Goal: Task Accomplishment & Management: Use online tool/utility

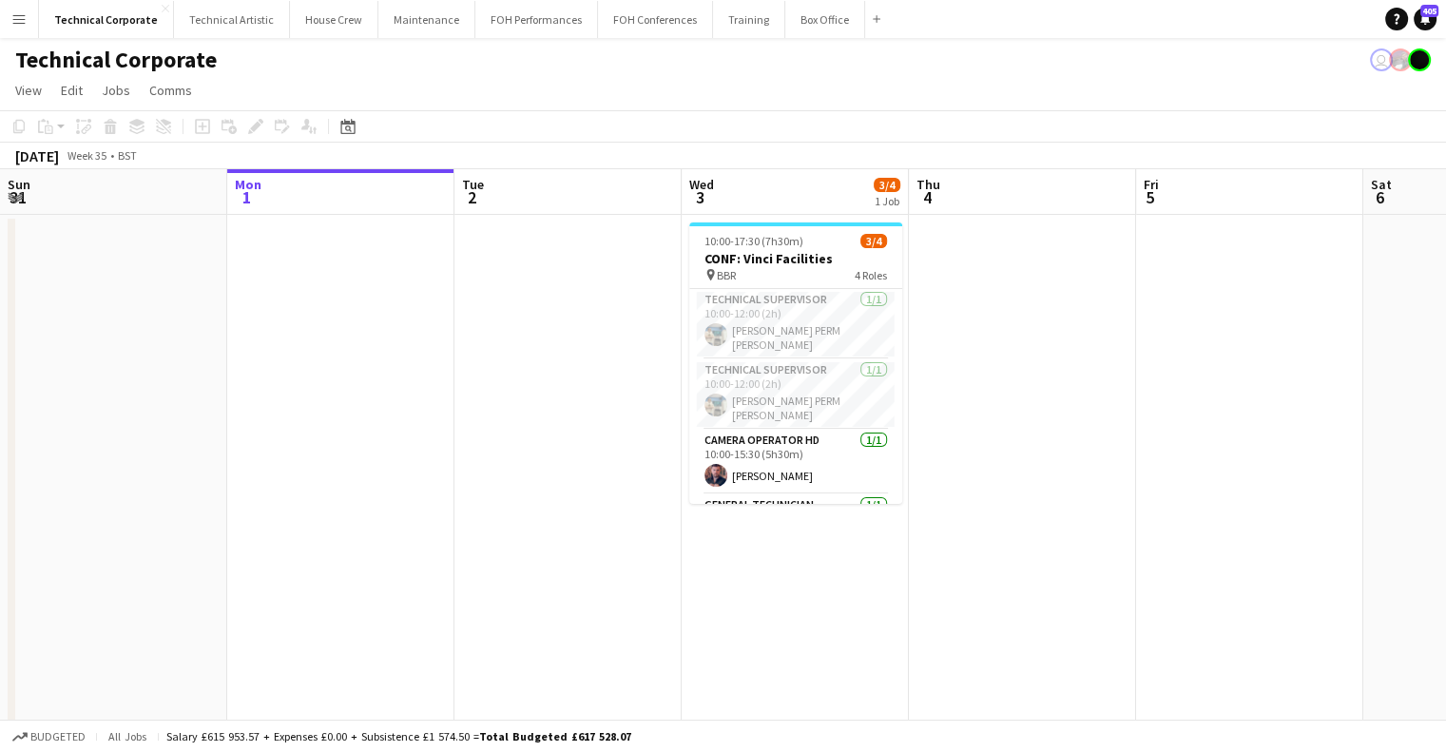
drag, startPoint x: 919, startPoint y: 370, endPoint x: 361, endPoint y: 185, distance: 587.6
click at [528, 355] on app-calendar-viewport "Fri 29 Sat 30 1/1 1 Job Sun 31 Mon 1 Tue 2 Wed 3 3/4 1 Job Thu 4 Fri 5 Sat 6 Su…" at bounding box center [723, 657] width 1446 height 976
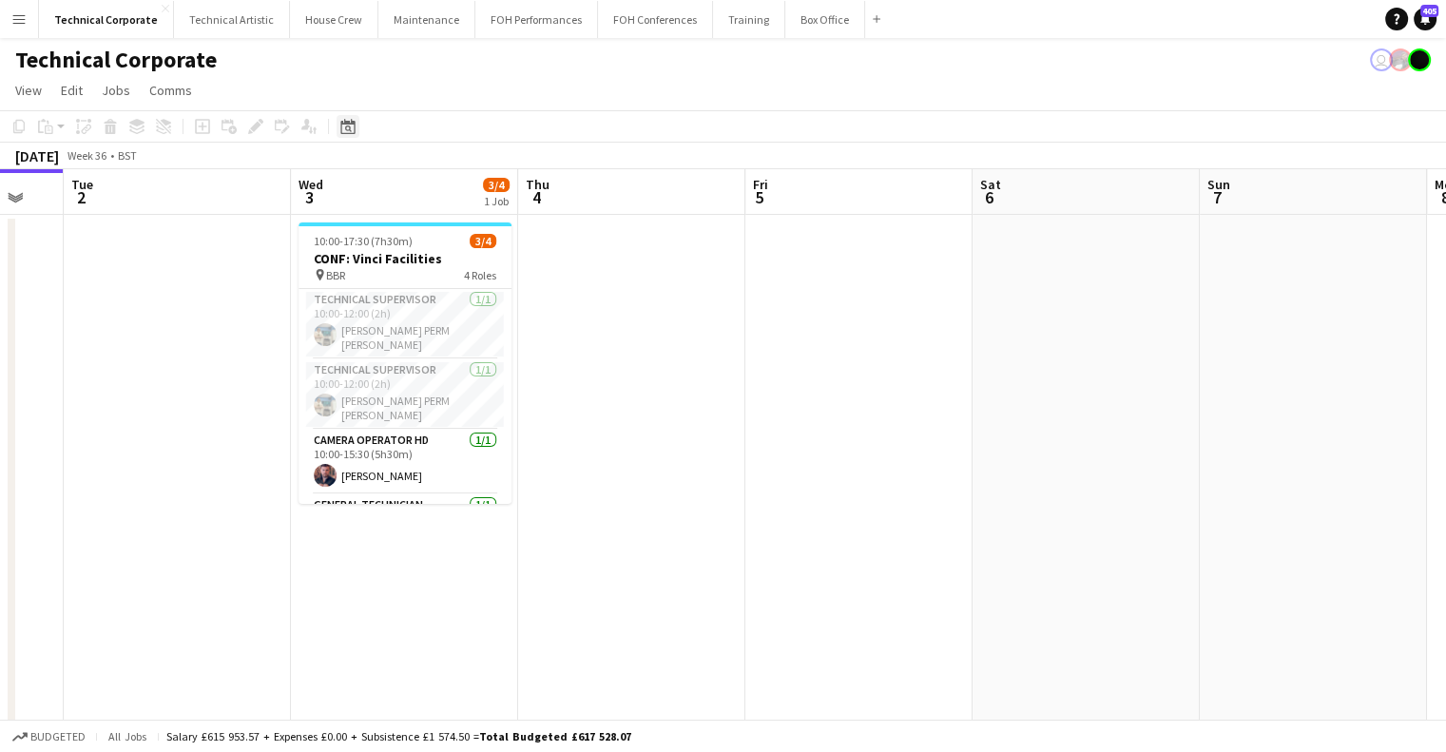
click at [345, 120] on icon at bounding box center [347, 126] width 14 height 15
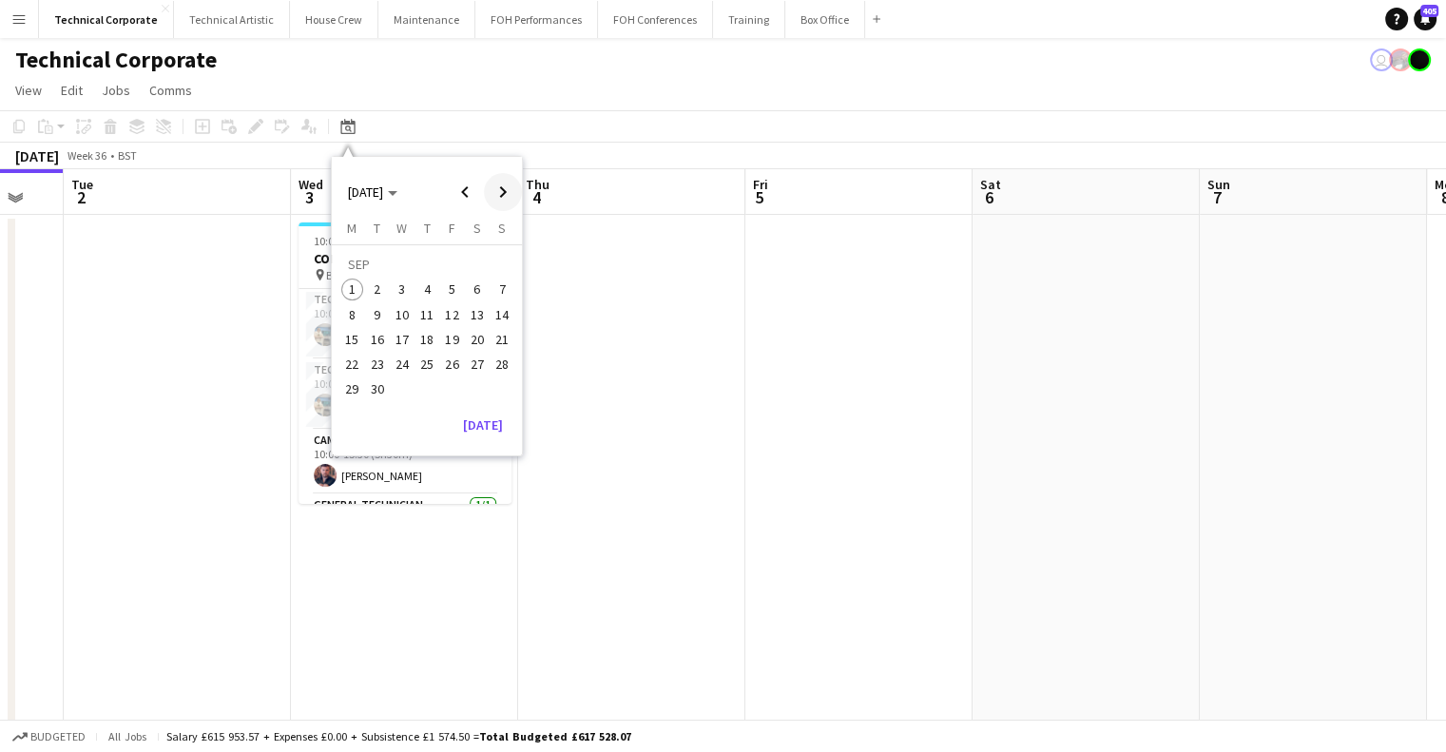
click at [498, 188] on span "Next month" at bounding box center [503, 192] width 38 height 38
click at [356, 386] on span "27" at bounding box center [352, 389] width 23 height 23
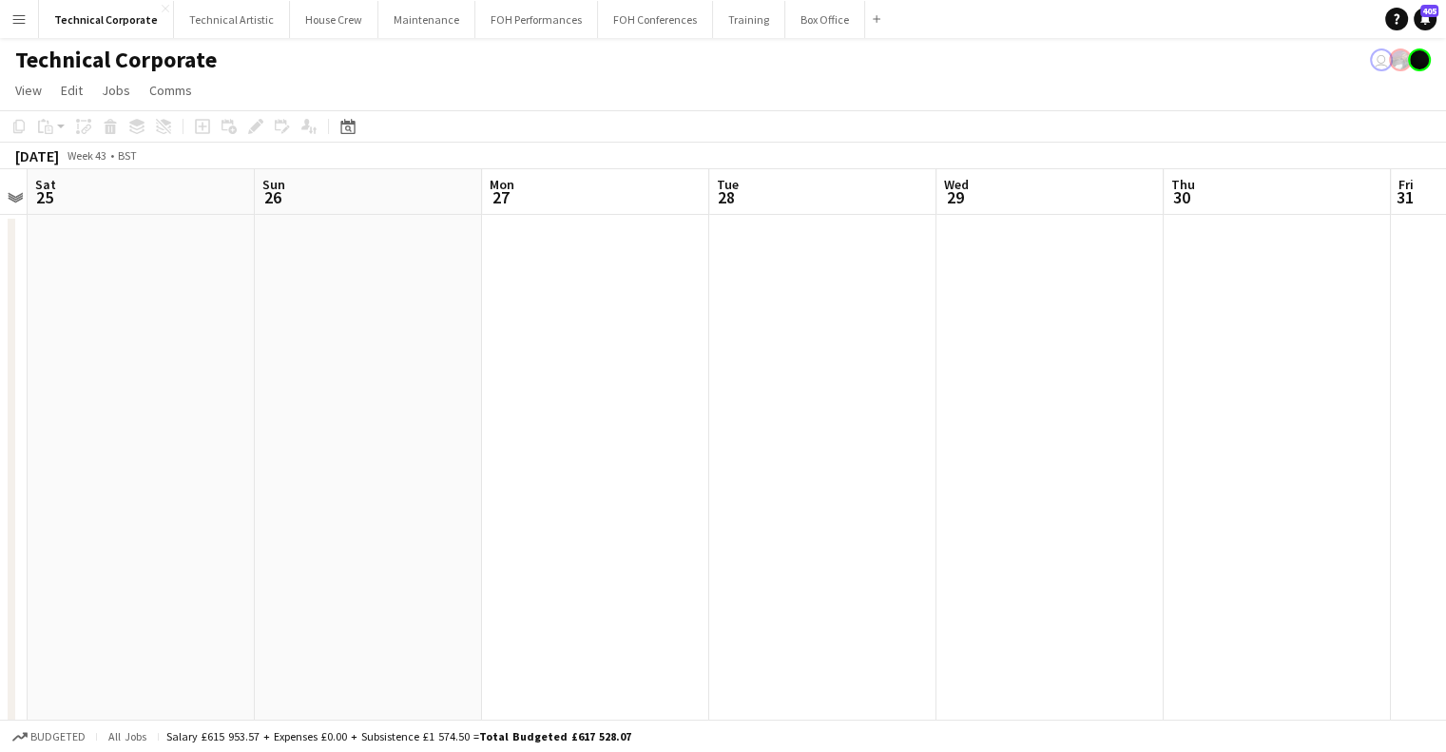
drag, startPoint x: 790, startPoint y: 405, endPoint x: 911, endPoint y: 412, distance: 120.9
click at [1243, 415] on app-calendar-viewport "Wed 22 11/12 5 Jobs Thu 23 5/5 1 Job Fri 24 Sat 25 Sun 26 Mon 27 Tue 28 Wed 29 …" at bounding box center [723, 736] width 1446 height 1134
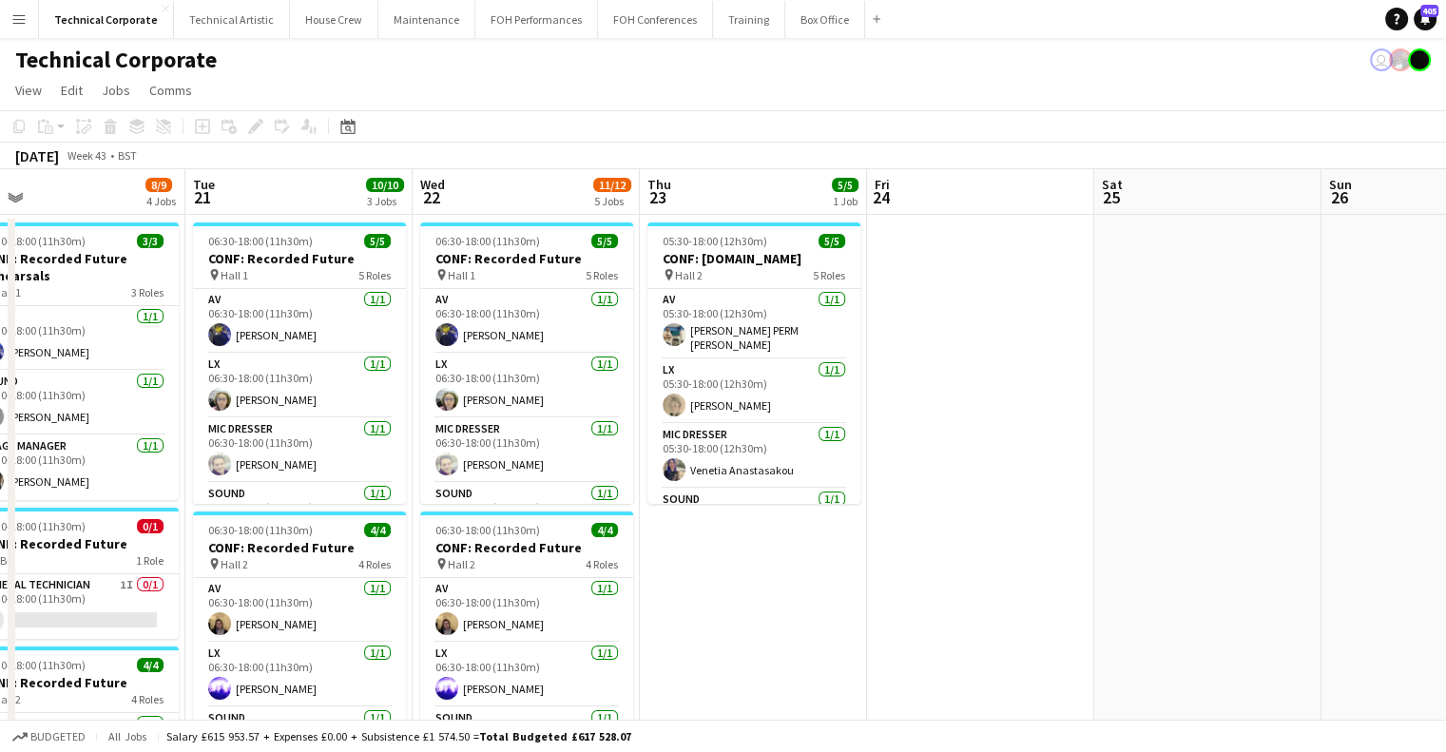
drag, startPoint x: 623, startPoint y: 400, endPoint x: 1126, endPoint y: 353, distance: 506.0
click at [548, 398] on app-calendar-viewport "Sat 18 Sun 19 Mon 20 8/9 4 Jobs Tue 21 10/10 3 Jobs Wed 22 11/12 5 Jobs Thu 23 …" at bounding box center [723, 736] width 1446 height 1134
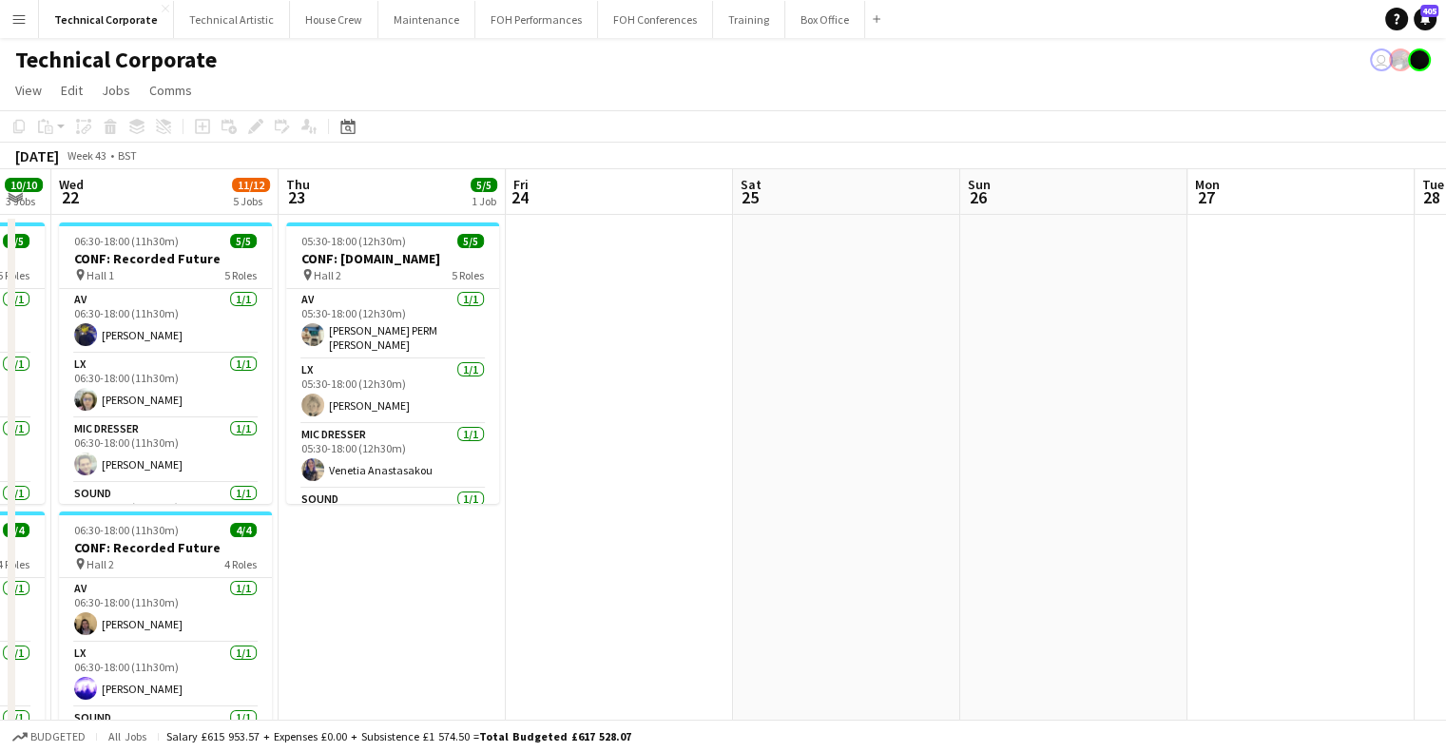
scroll to position [0, 760]
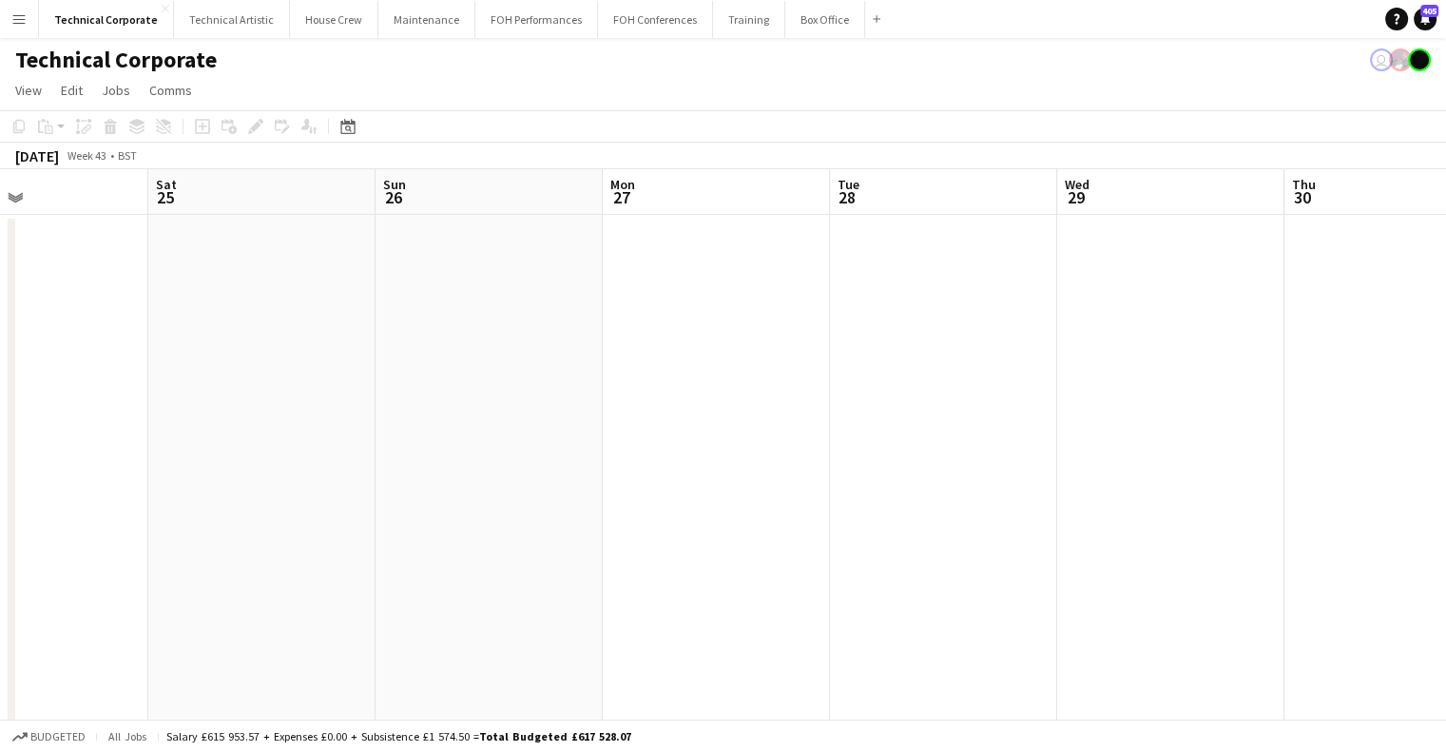
drag, startPoint x: 1126, startPoint y: 353, endPoint x: 542, endPoint y: 389, distance: 585.7
click at [542, 389] on app-calendar-viewport "Tue 21 10/10 3 Jobs Wed 22 11/12 5 Jobs Thu 23 5/5 1 Job Fri 24 Sat 25 Sun 26 M…" at bounding box center [723, 736] width 1446 height 1134
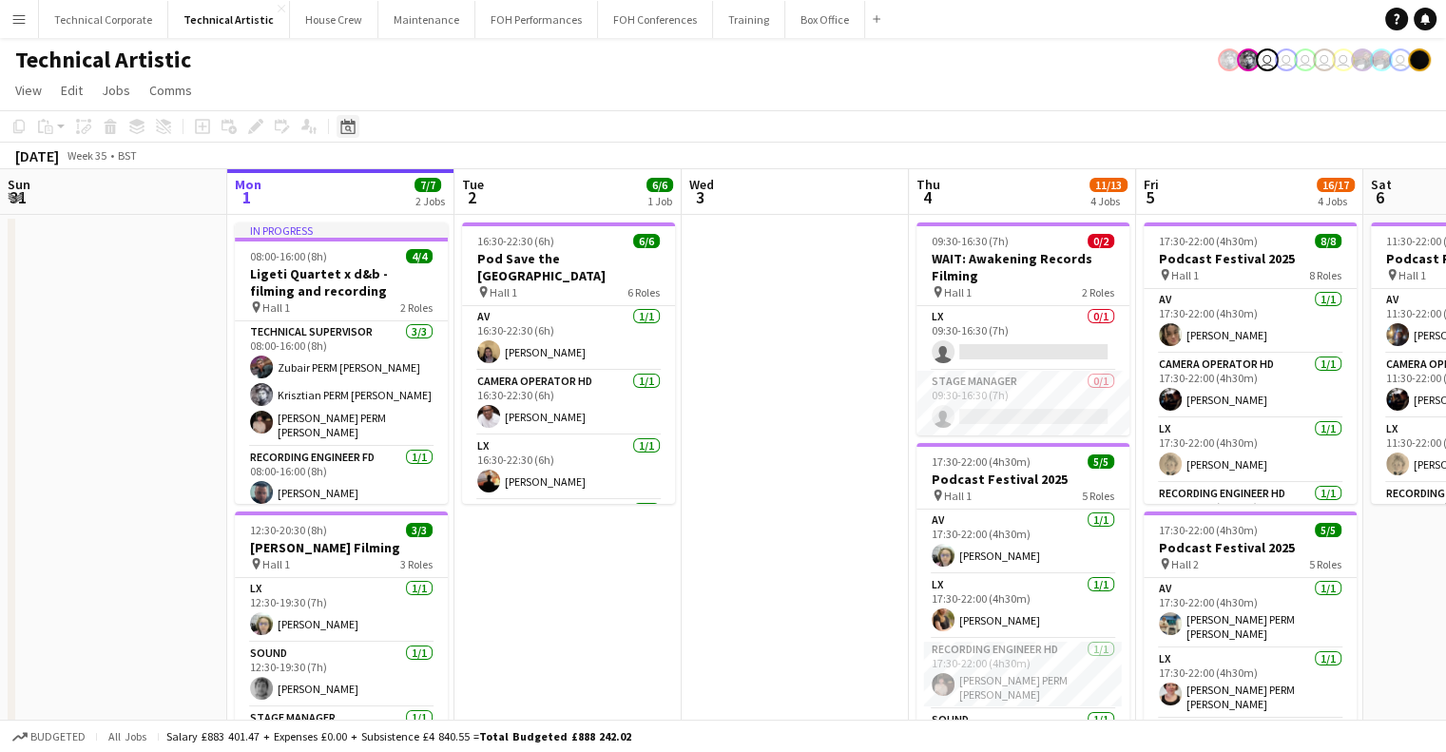
click at [354, 123] on icon at bounding box center [347, 126] width 14 height 15
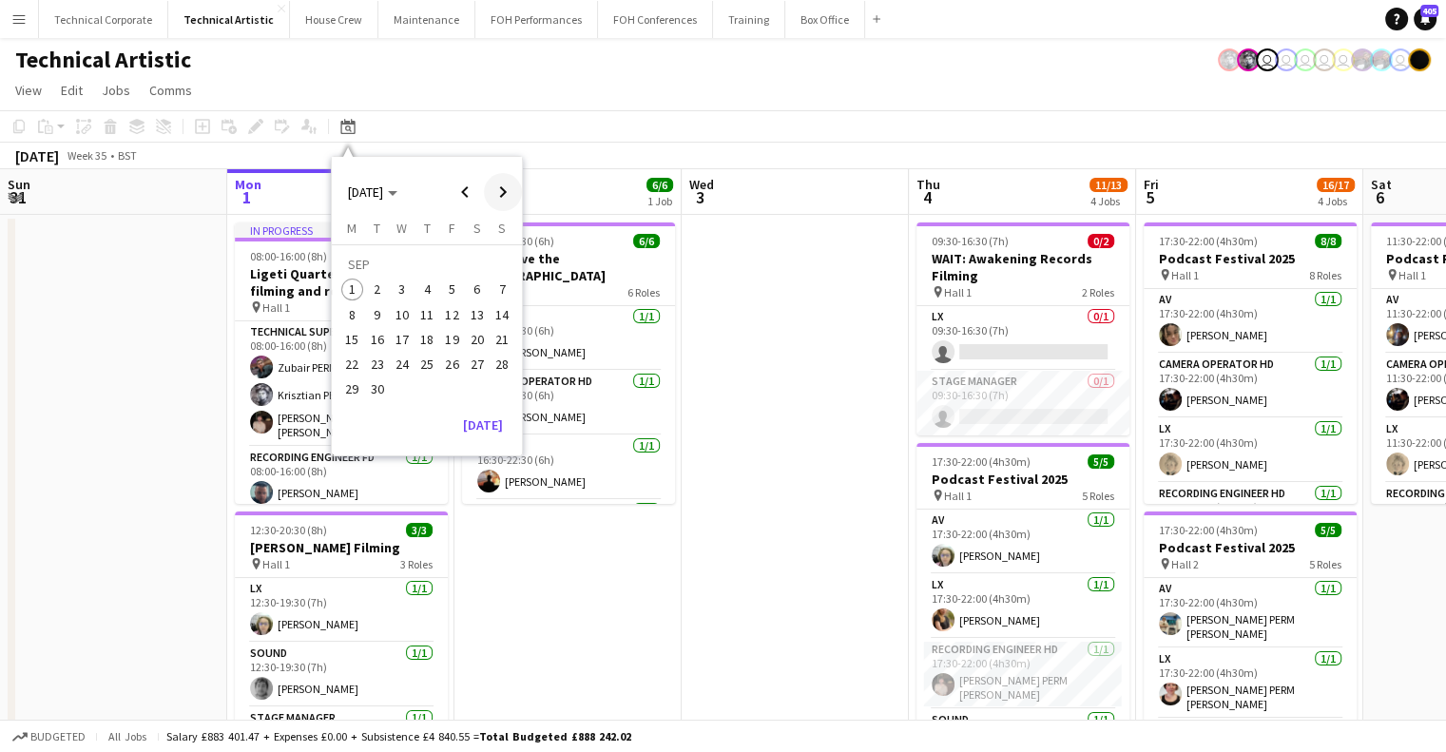
click at [510, 201] on span "Next month" at bounding box center [503, 192] width 38 height 38
click at [356, 401] on div "Monday M Tuesday T Wednesday W Thursday T Friday F Saturday S Sunday S OCT 1 2 …" at bounding box center [427, 315] width 190 height 190
click at [355, 394] on span "27" at bounding box center [352, 389] width 23 height 23
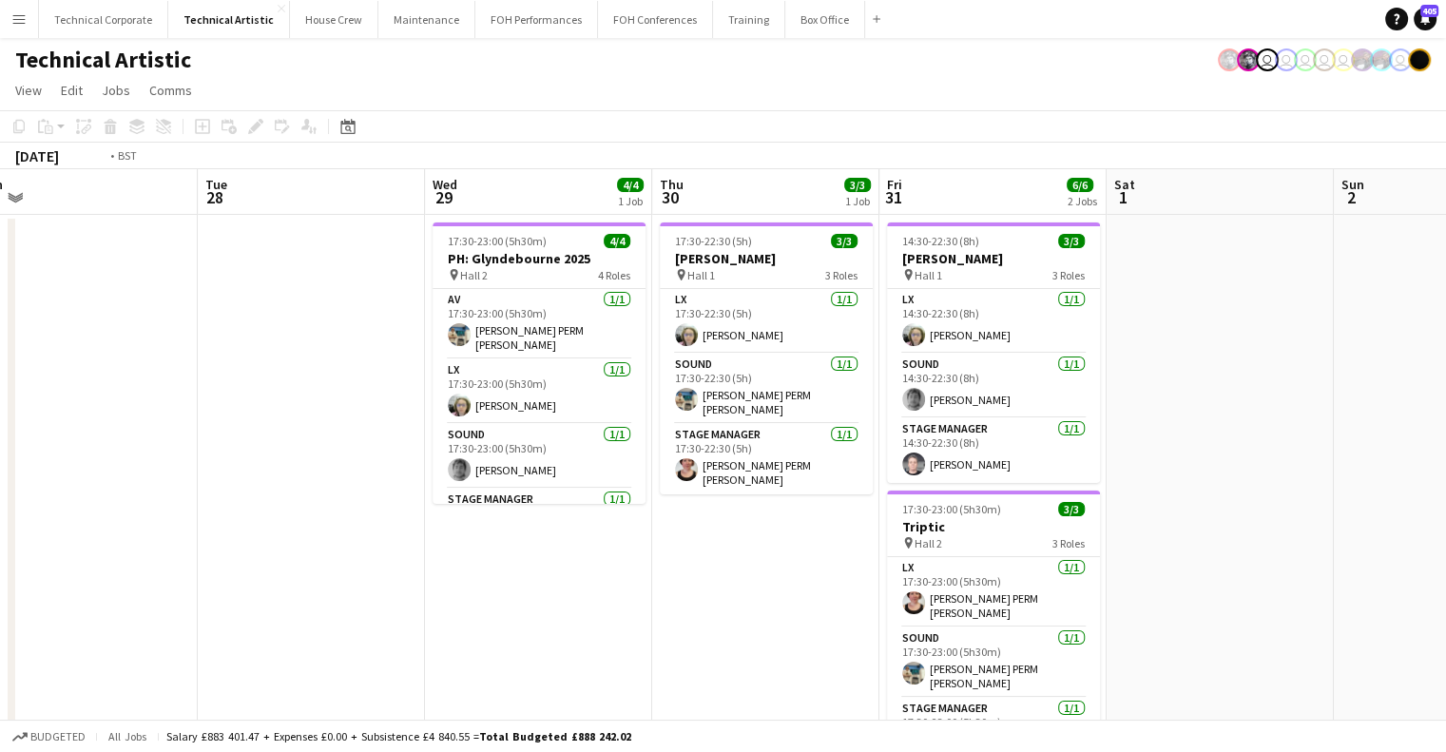
scroll to position [0, 720]
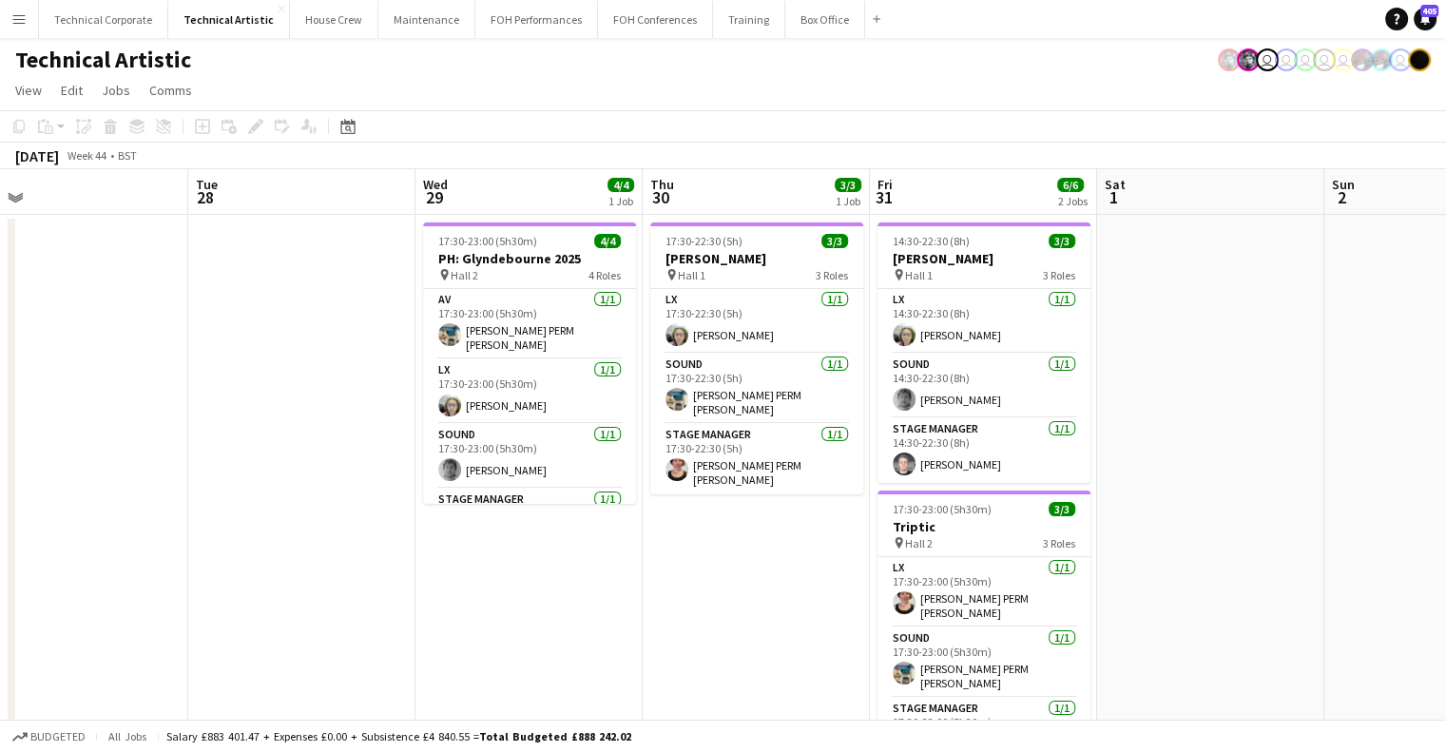
drag, startPoint x: 903, startPoint y: 431, endPoint x: 382, endPoint y: 468, distance: 522.2
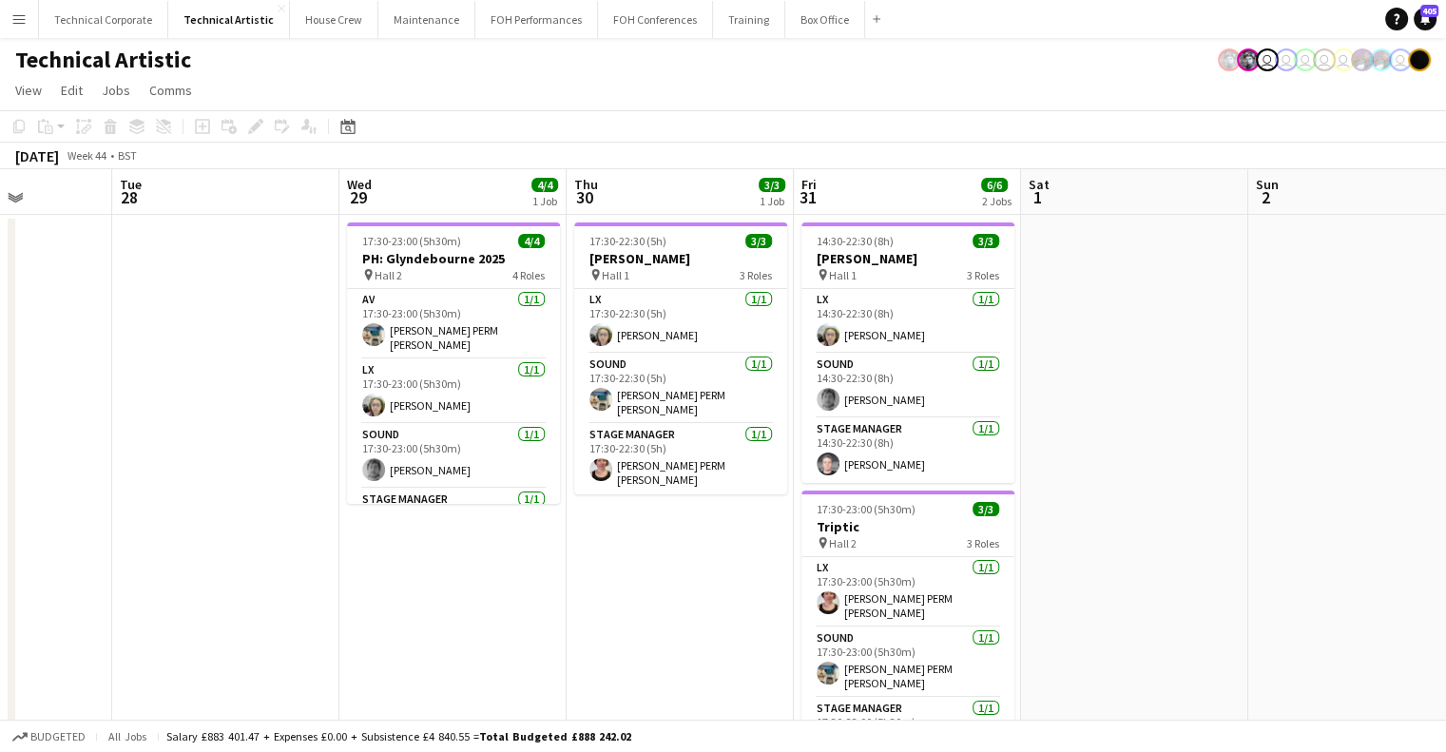
drag, startPoint x: 798, startPoint y: 598, endPoint x: 722, endPoint y: 606, distance: 76.5
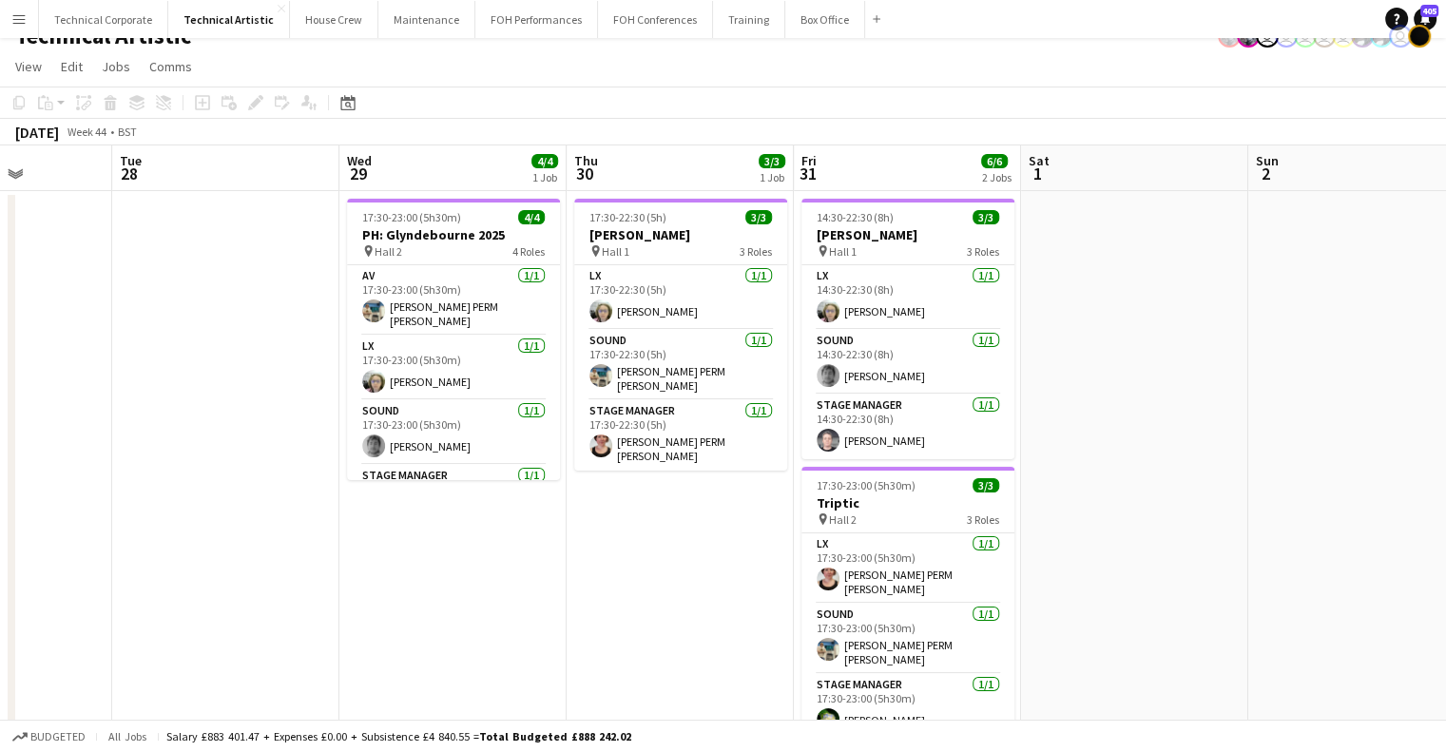
scroll to position [0, 0]
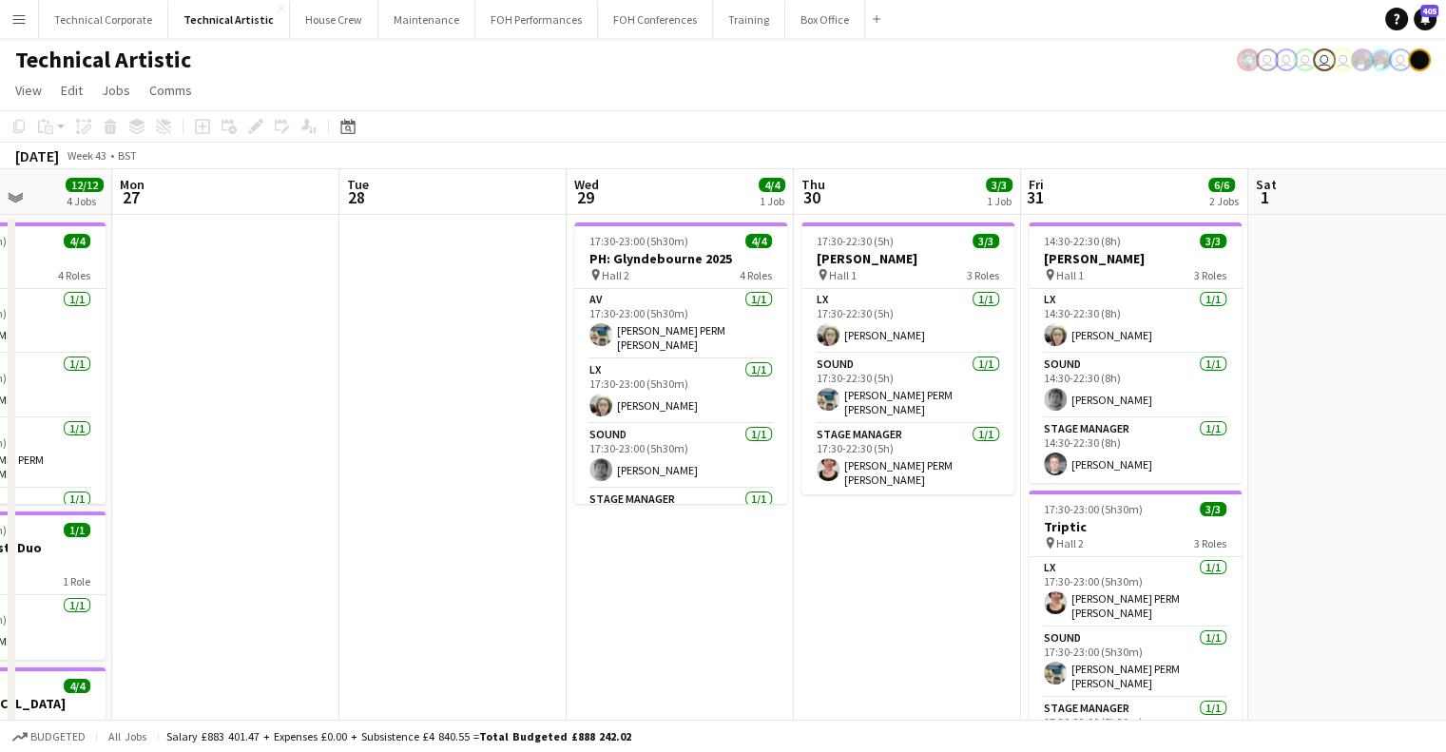
drag, startPoint x: 1027, startPoint y: 490, endPoint x: 1011, endPoint y: 493, distance: 16.6
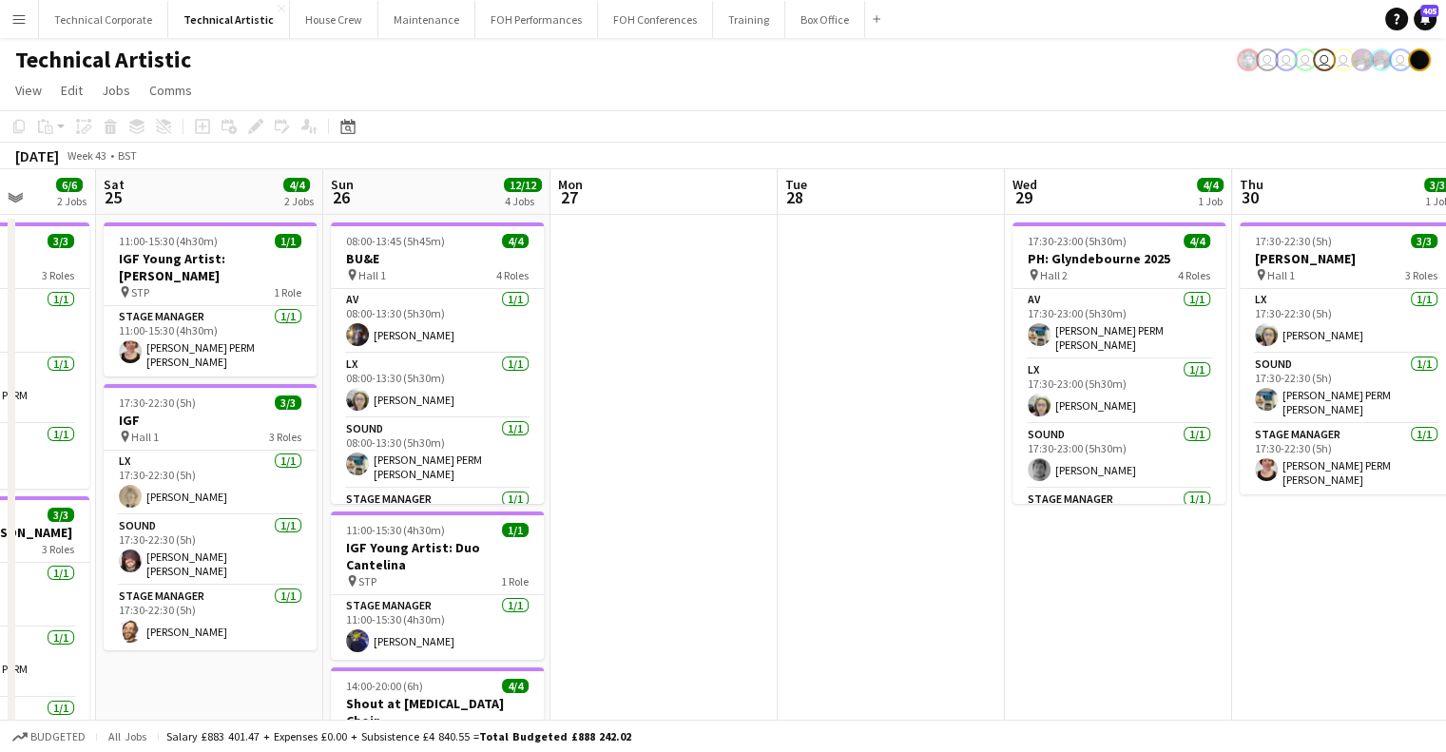
click at [323, 112] on app-toolbar "Copy Paste Paste Ctrl+V Paste with crew Ctrl+Shift+V Paste linked Job Delete Gr…" at bounding box center [723, 126] width 1446 height 32
click at [338, 127] on div "Date picker" at bounding box center [347, 126] width 23 height 23
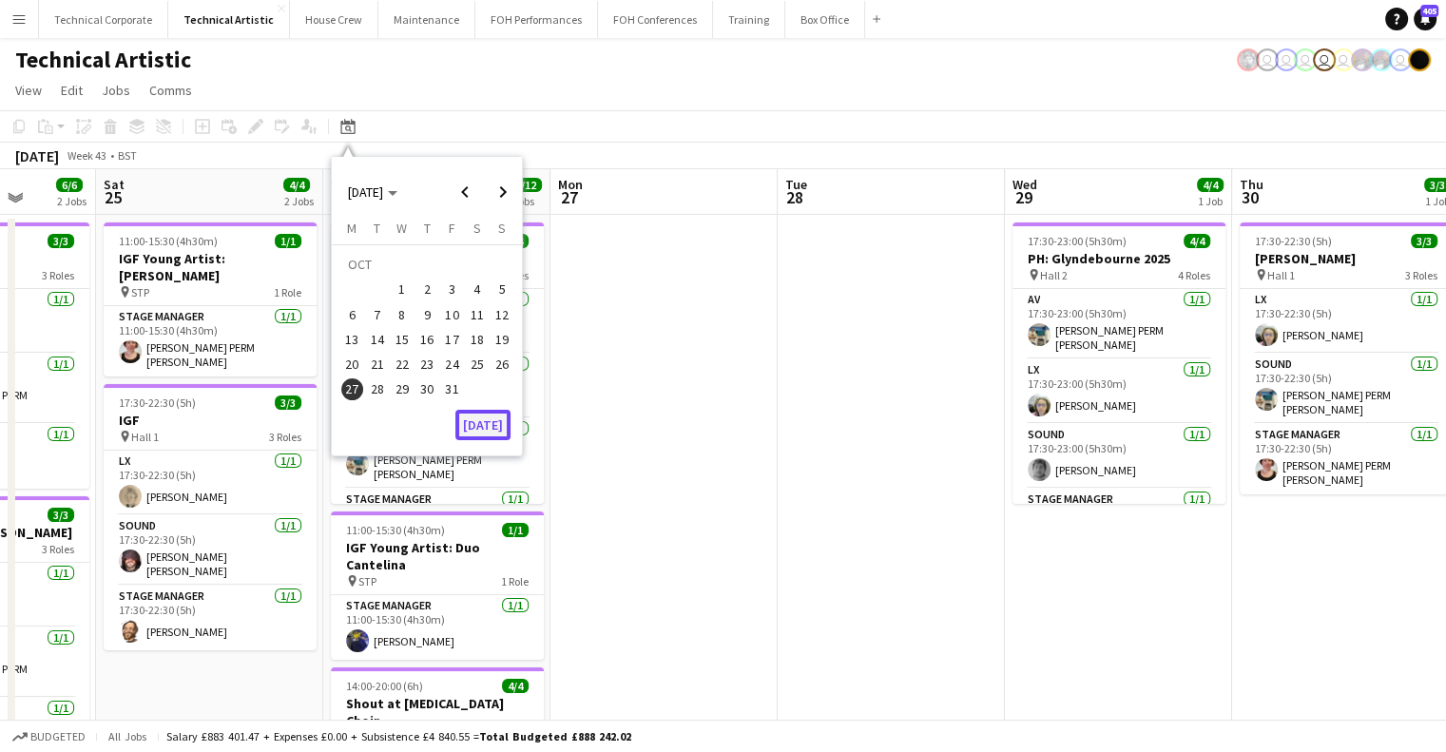
click at [479, 433] on button "[DATE]" at bounding box center [482, 425] width 55 height 30
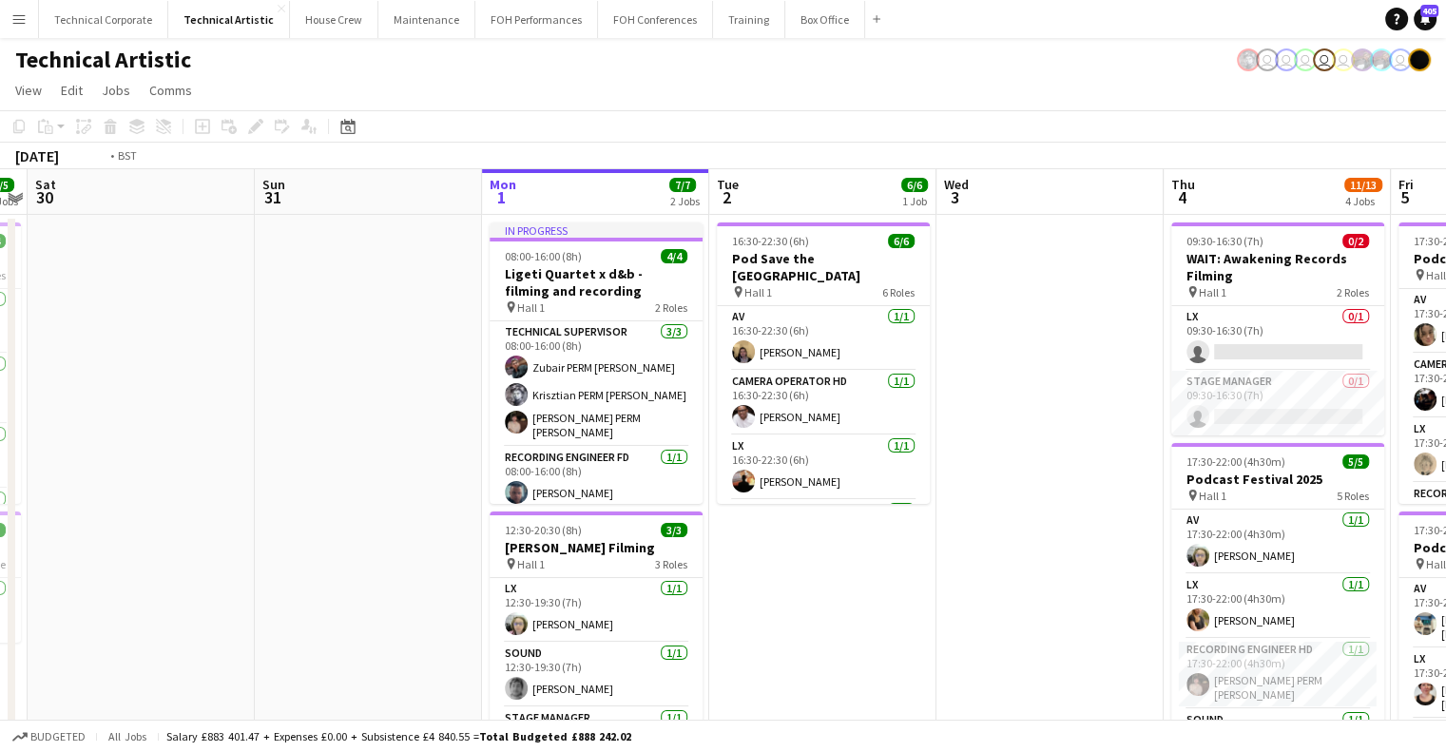
scroll to position [0, 798]
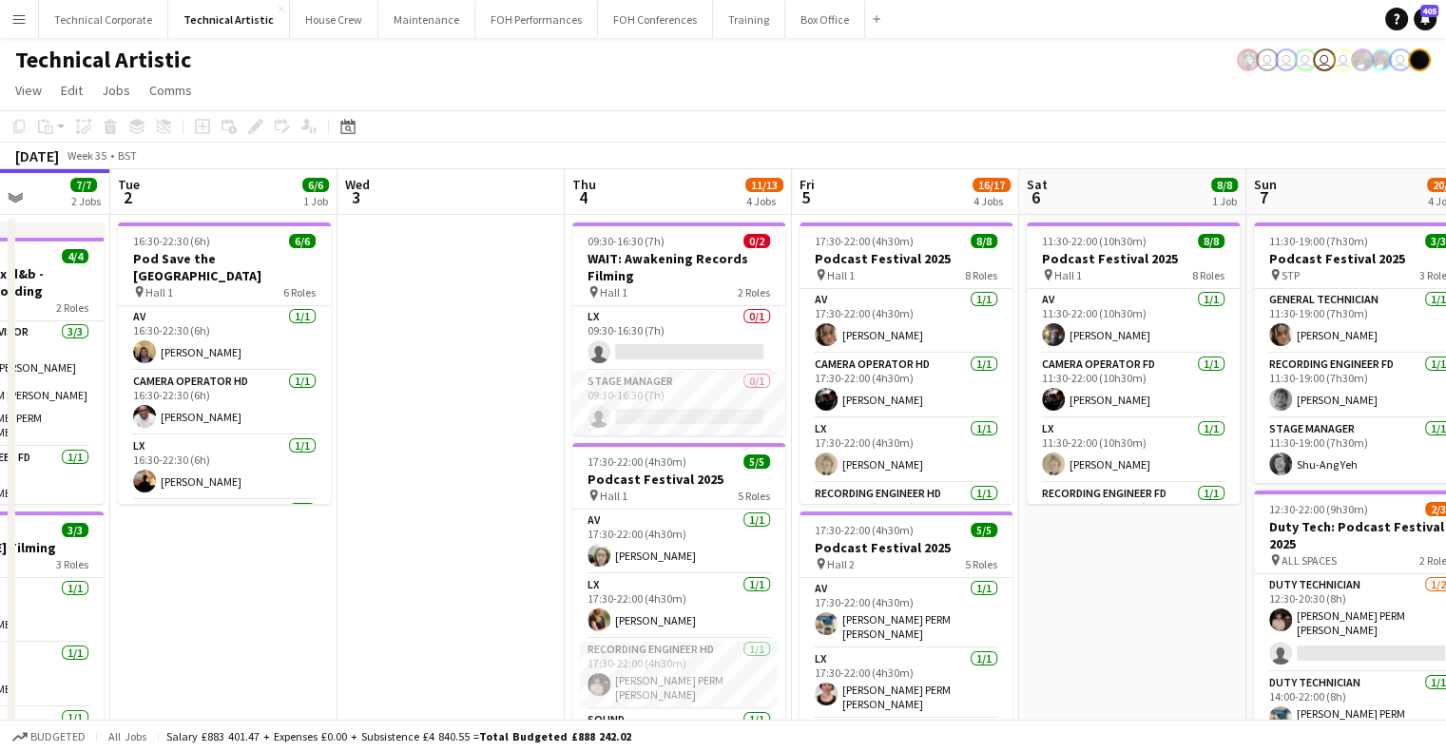
drag, startPoint x: 945, startPoint y: 455, endPoint x: 346, endPoint y: 508, distance: 601.1
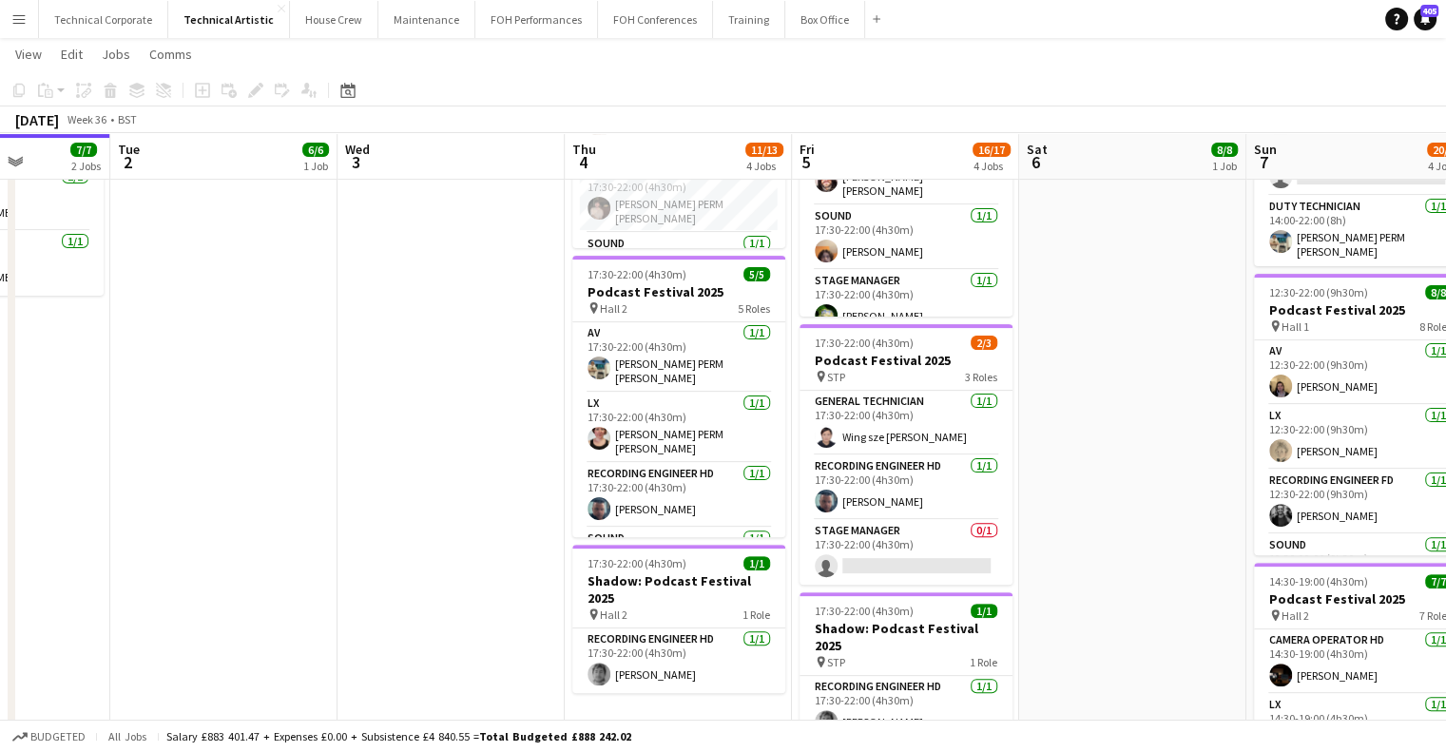
scroll to position [475, 0]
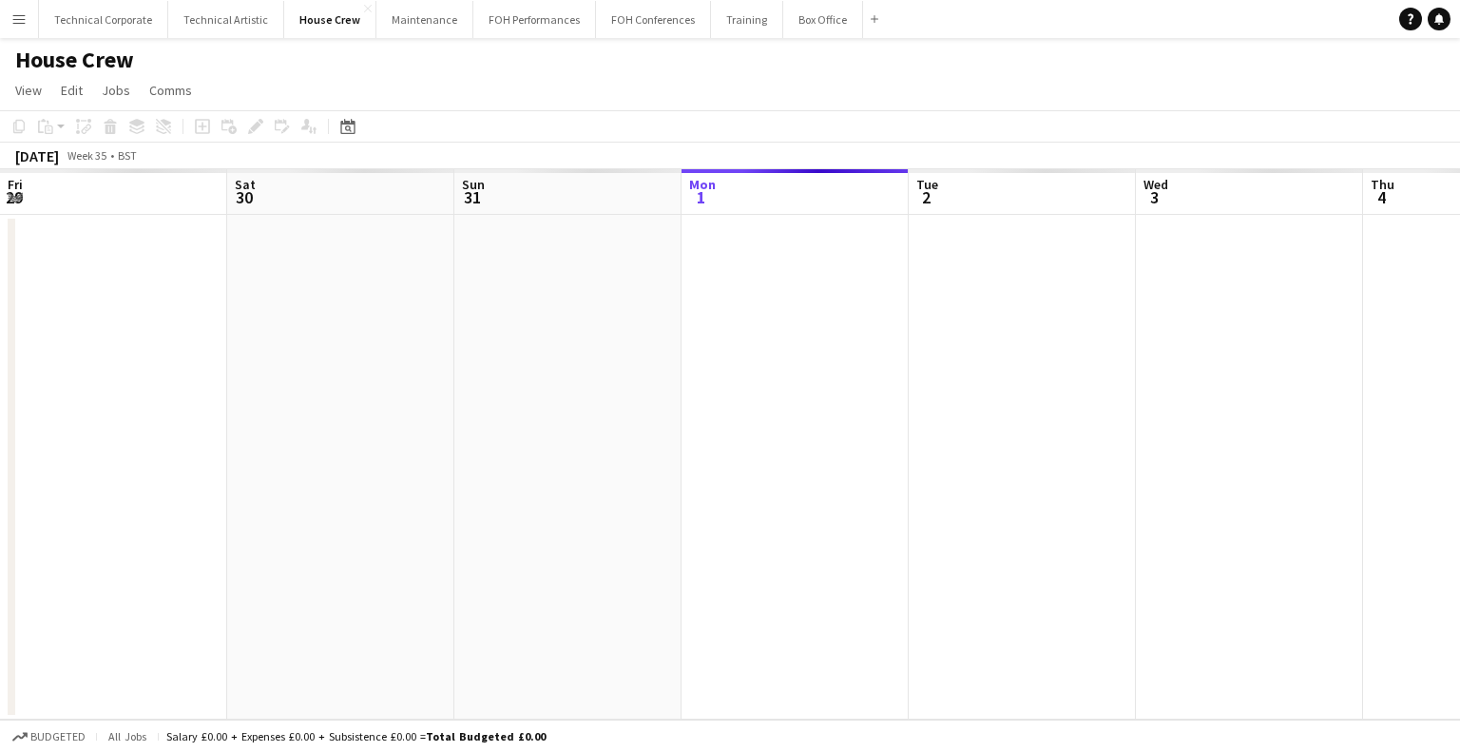
scroll to position [0, 454]
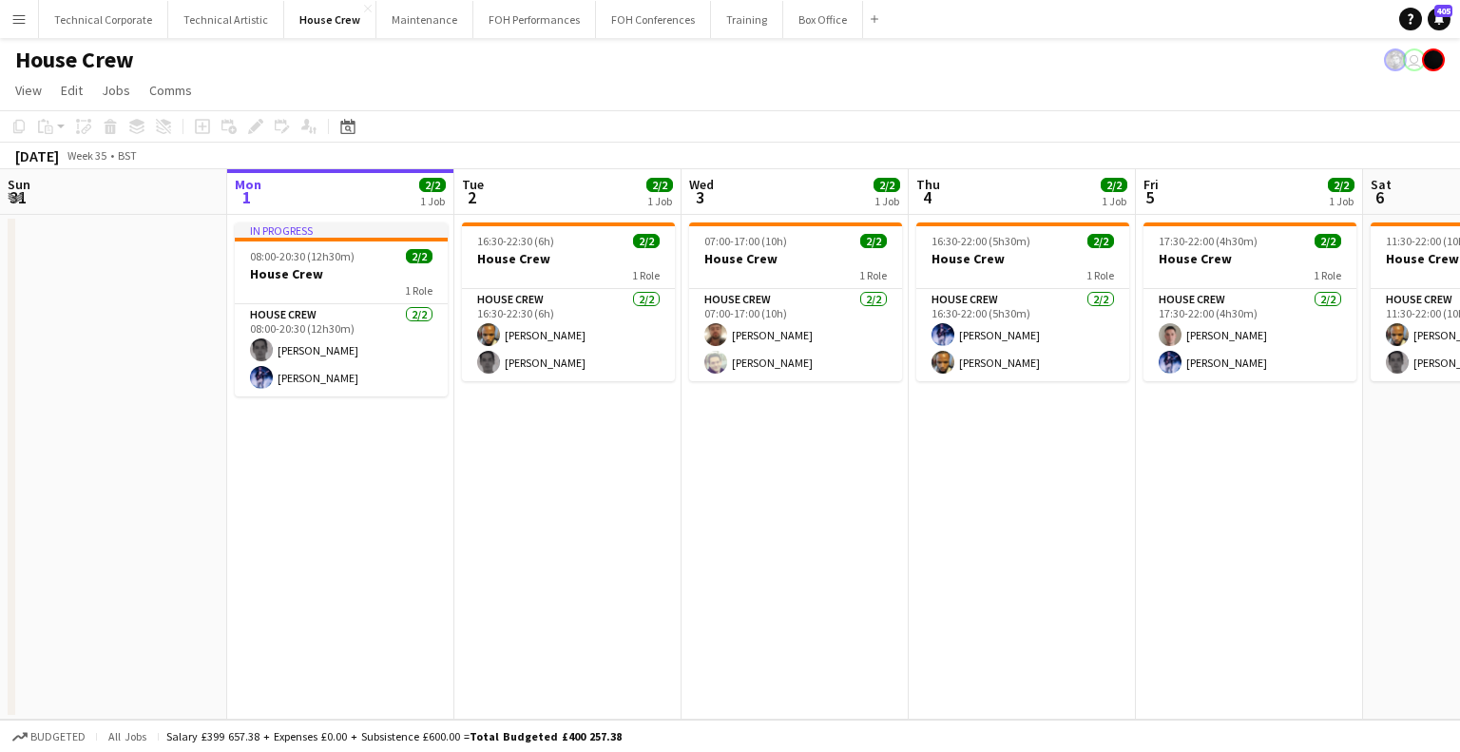
click at [882, 467] on app-date-cell "07:00-17:00 (10h) 2/2 House Crew 1 Role House Crew 2/2 07:00-17:00 (10h) Donnac…" at bounding box center [795, 467] width 227 height 505
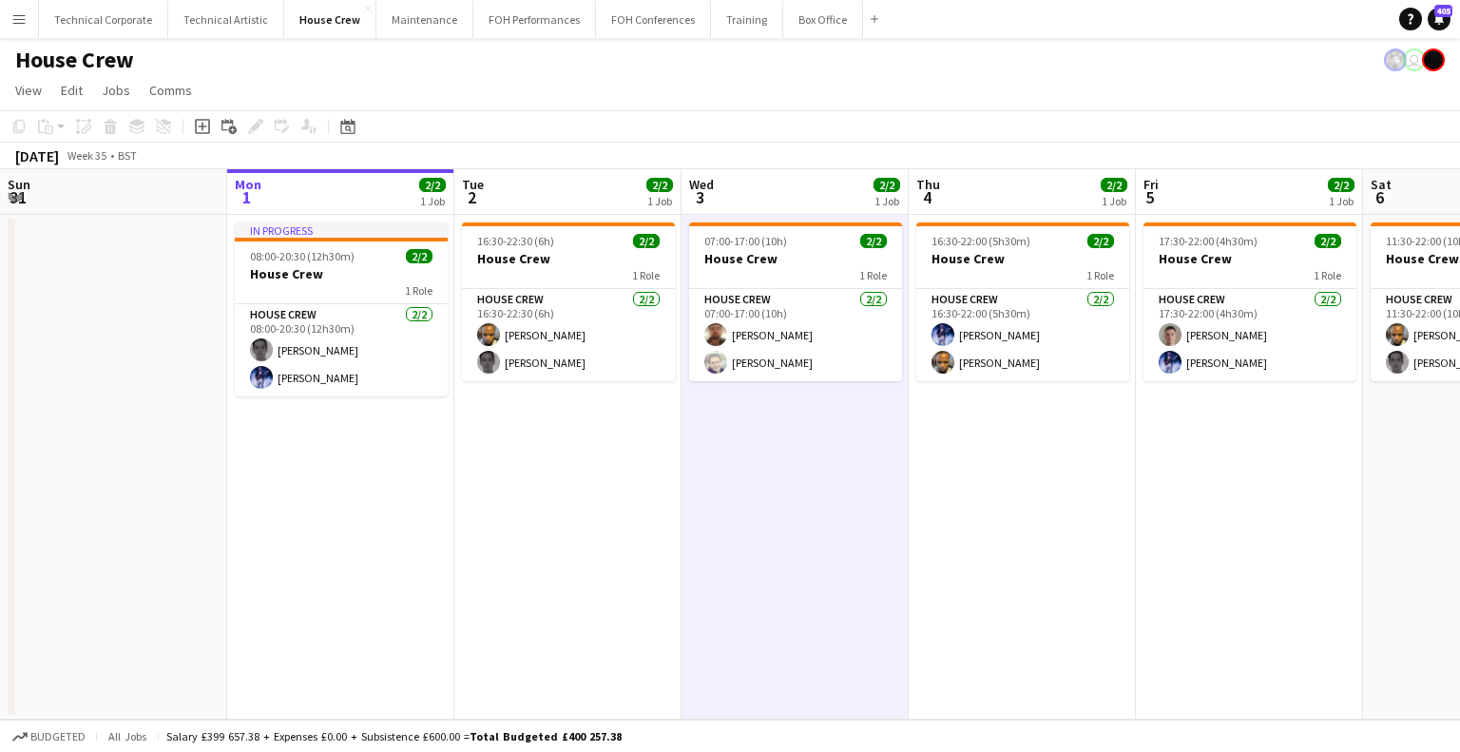
click at [733, 525] on app-date-cell "07:00-17:00 (10h) 2/2 House Crew 1 Role House Crew 2/2 07:00-17:00 (10h) Donnac…" at bounding box center [795, 467] width 227 height 505
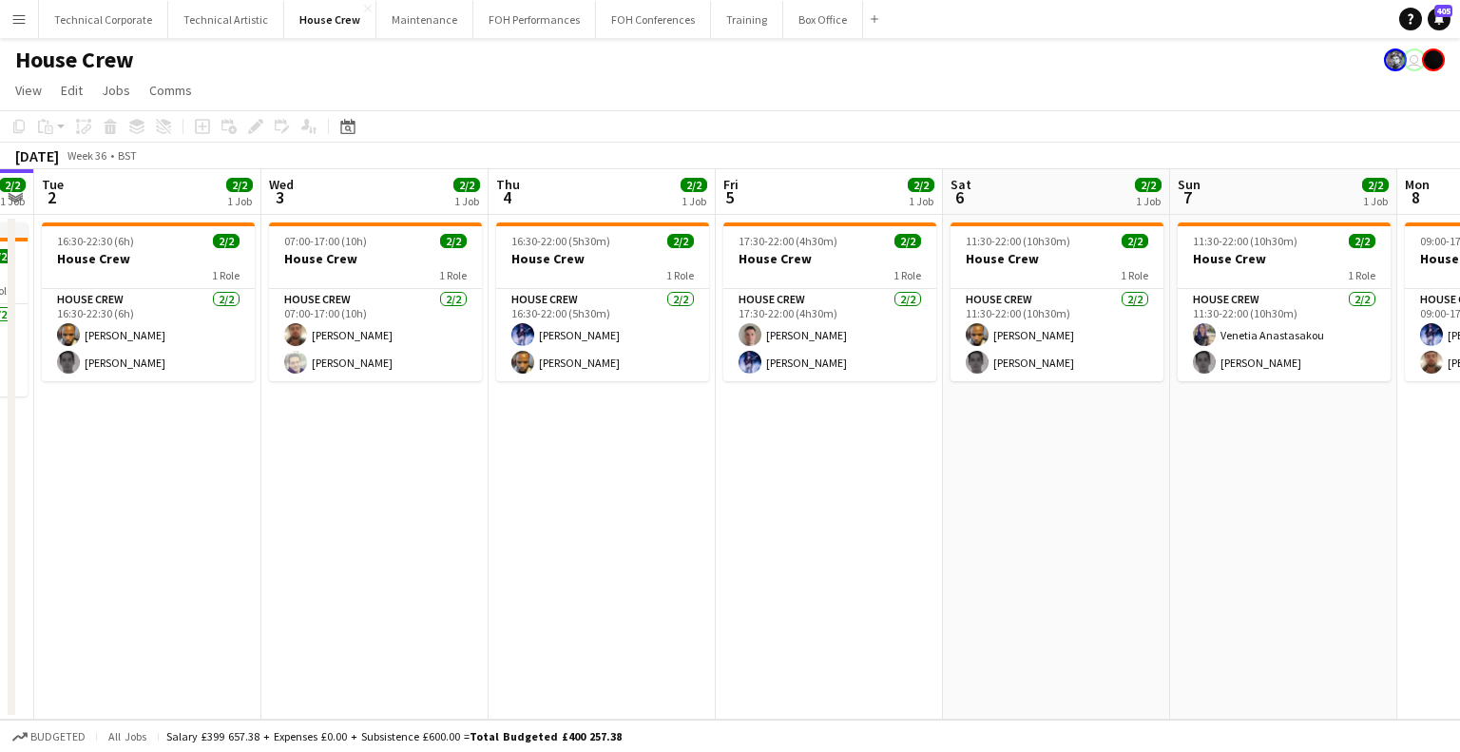
scroll to position [0, 882]
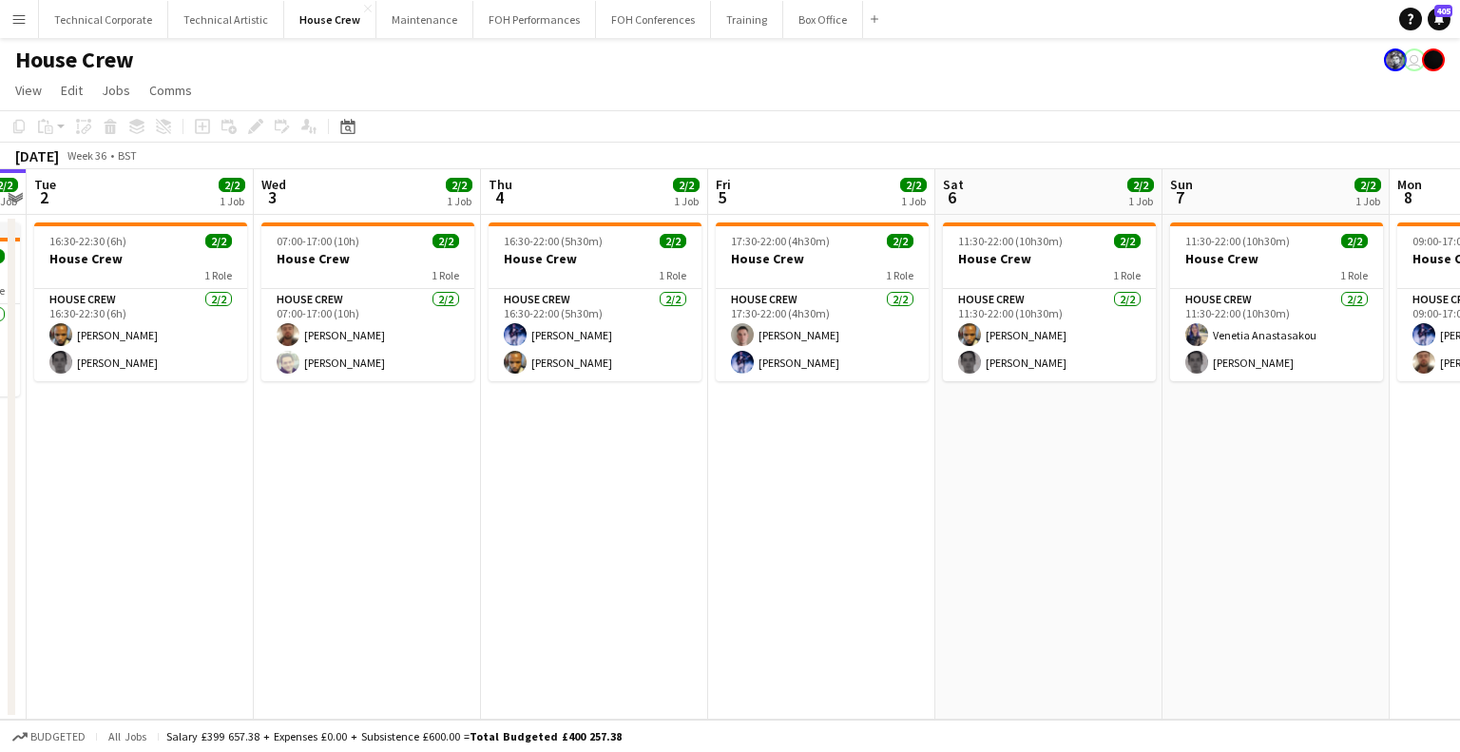
drag, startPoint x: 1099, startPoint y: 491, endPoint x: 671, endPoint y: 504, distance: 427.9
click at [671, 504] on app-calendar-viewport "Fri 29 2/2 1 Job Sat 30 Sun 31 Mon 1 2/2 1 Job Tue 2 2/2 1 Job Wed 3 2/2 1 Job …" at bounding box center [730, 444] width 1460 height 550
